Goal: Task Accomplishment & Management: Use online tool/utility

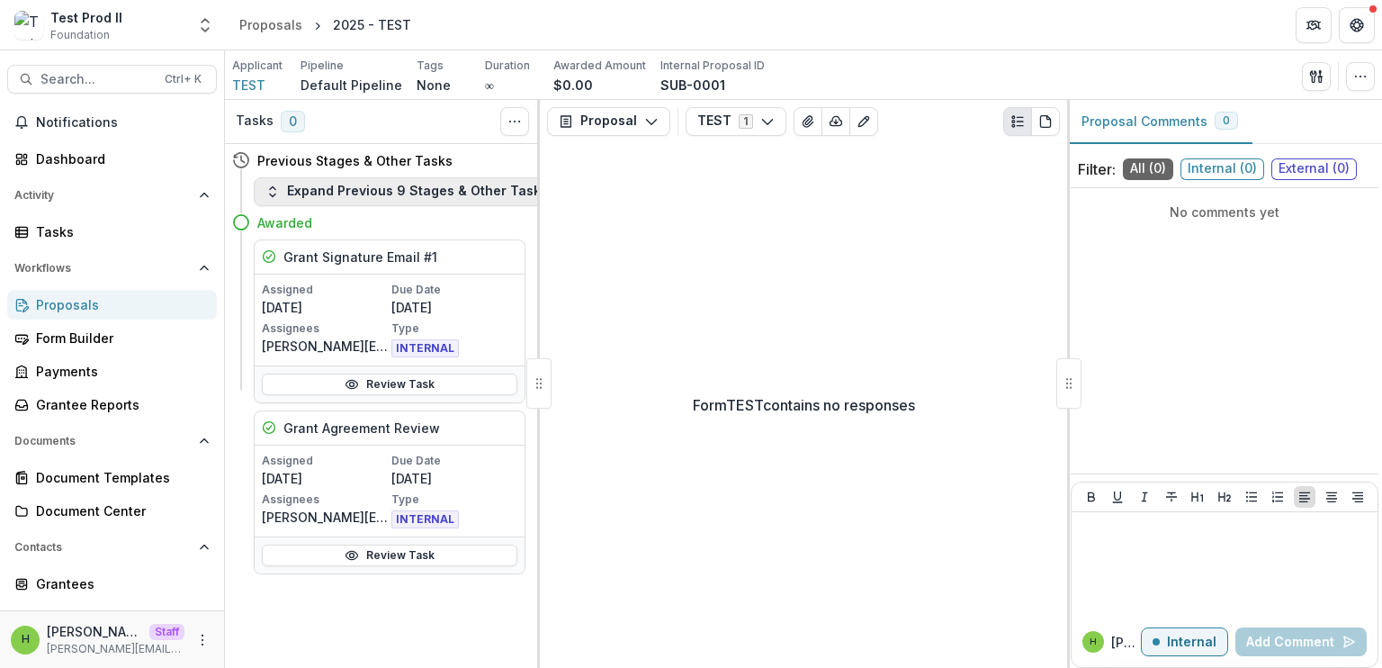
click at [357, 183] on button "Expand Previous 9 Stages & Other Tasks" at bounding box center [407, 191] width 306 height 29
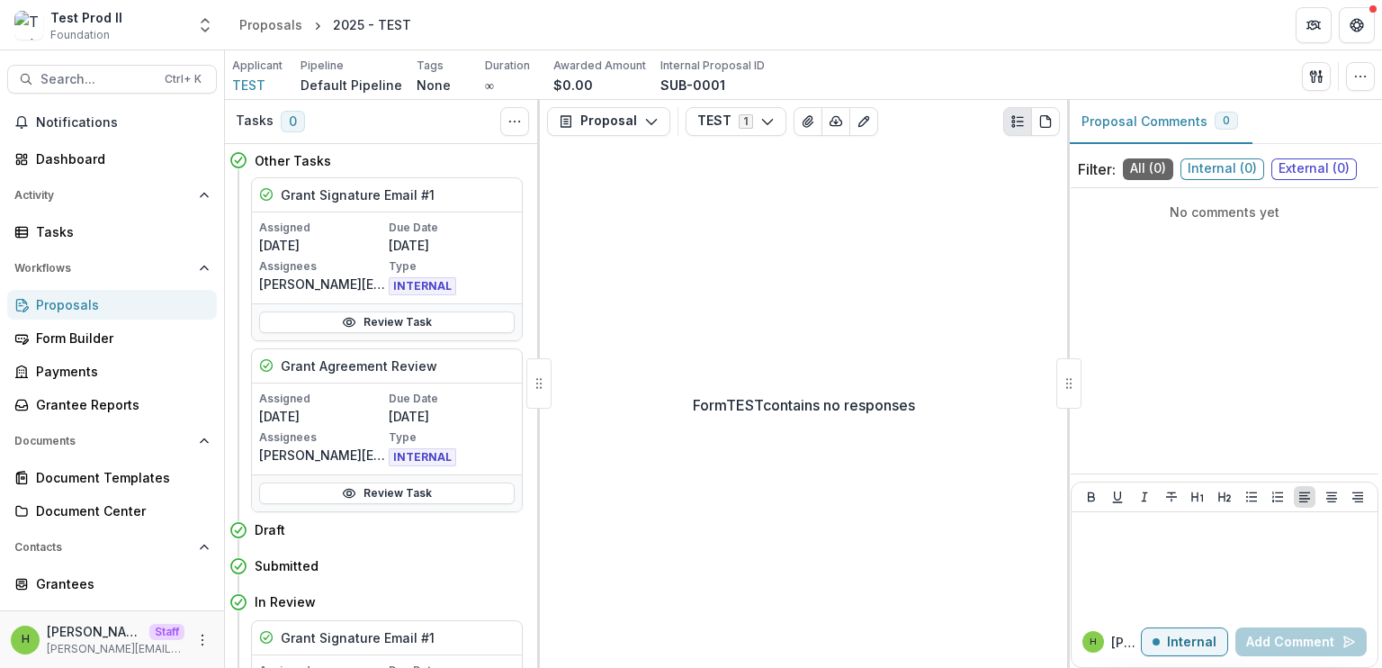
scroll to position [0, 3]
click at [354, 197] on h5 "Grant Signature Email #1" at bounding box center [358, 194] width 154 height 19
click at [428, 319] on link "Review Task" at bounding box center [387, 322] width 256 height 22
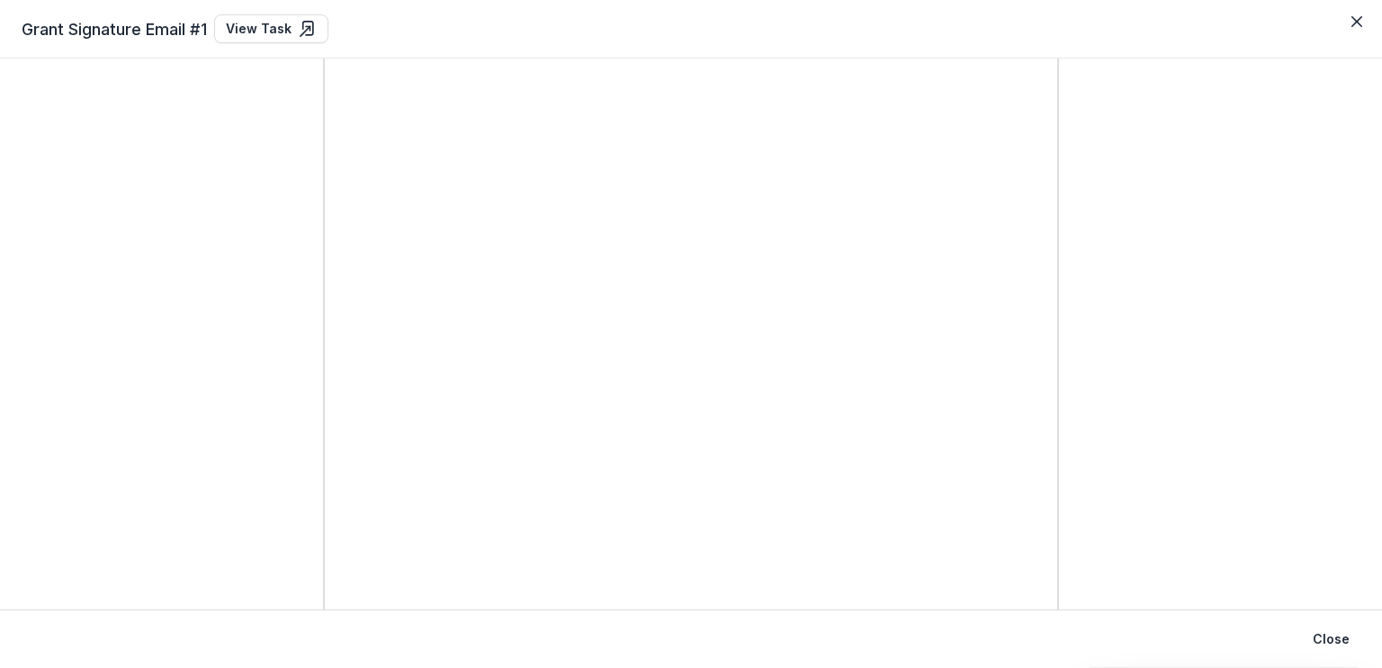
scroll to position [443, 0]
click at [261, 22] on link "View Task" at bounding box center [271, 28] width 114 height 29
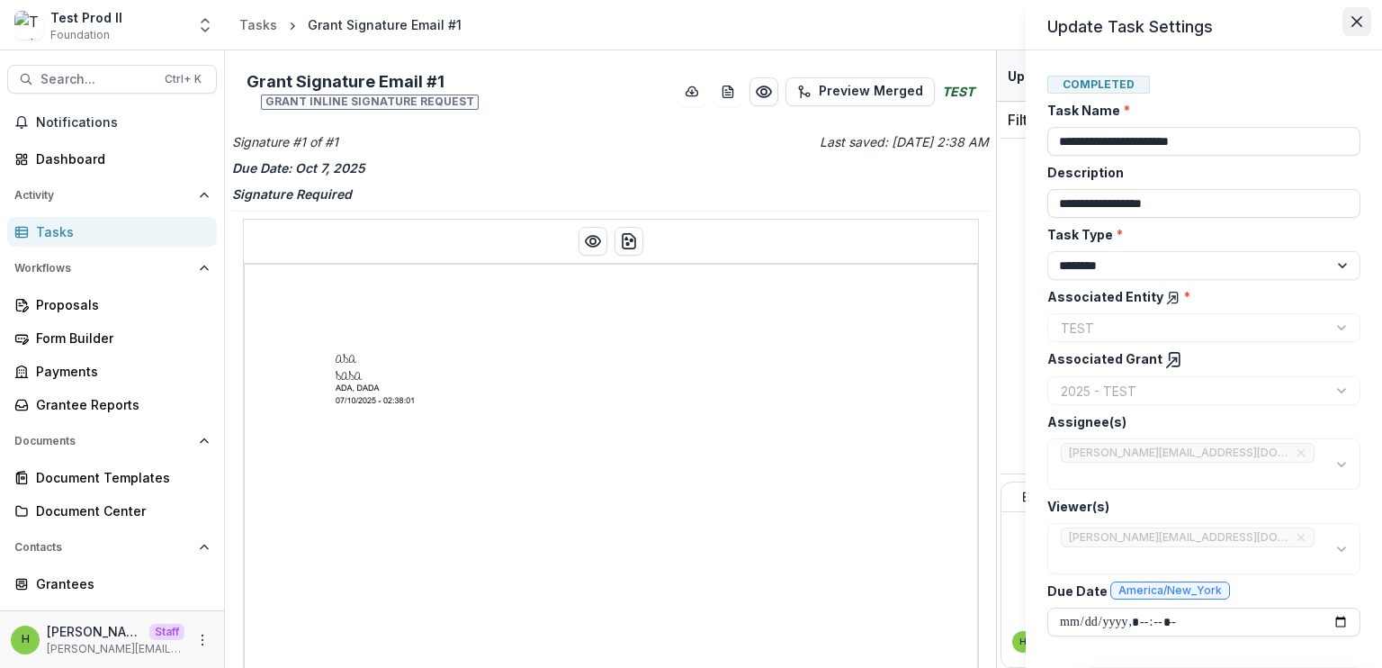
click at [1364, 31] on button "Close" at bounding box center [1356, 21] width 29 height 29
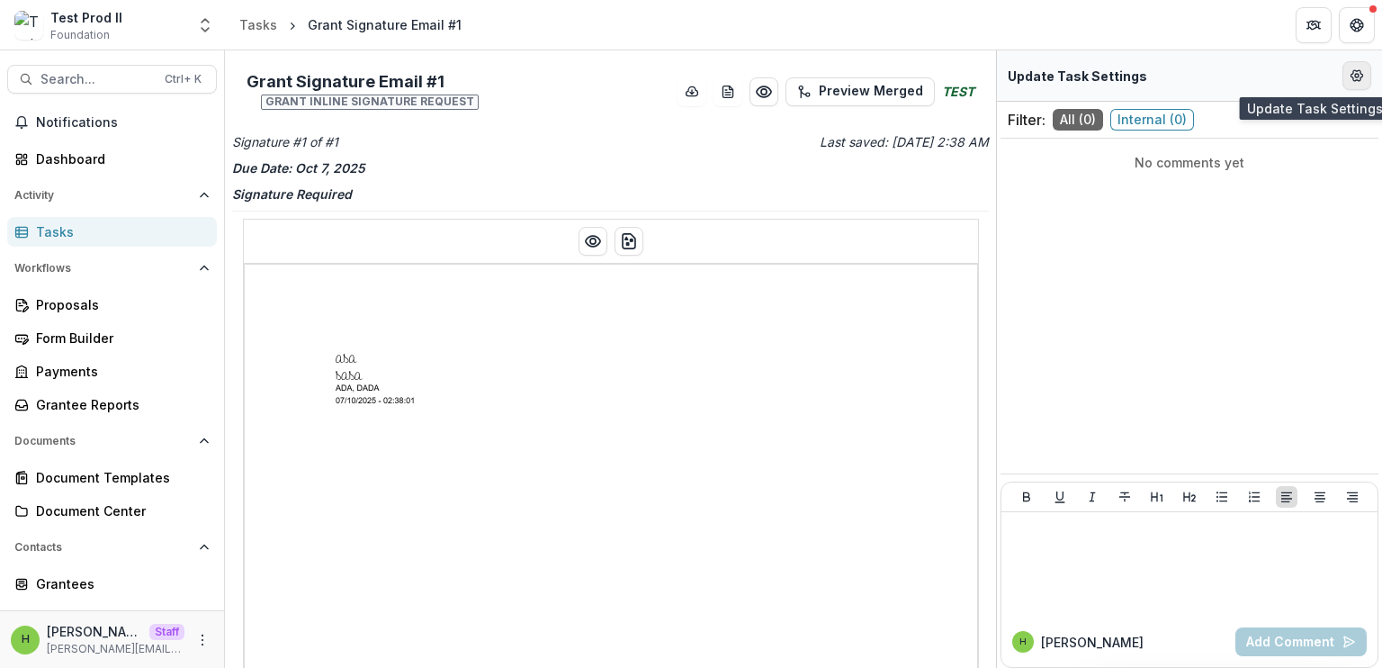
click at [1360, 75] on icon "Edit Form Settings" at bounding box center [1357, 75] width 14 height 14
